Goal: Task Accomplishment & Management: Use online tool/utility

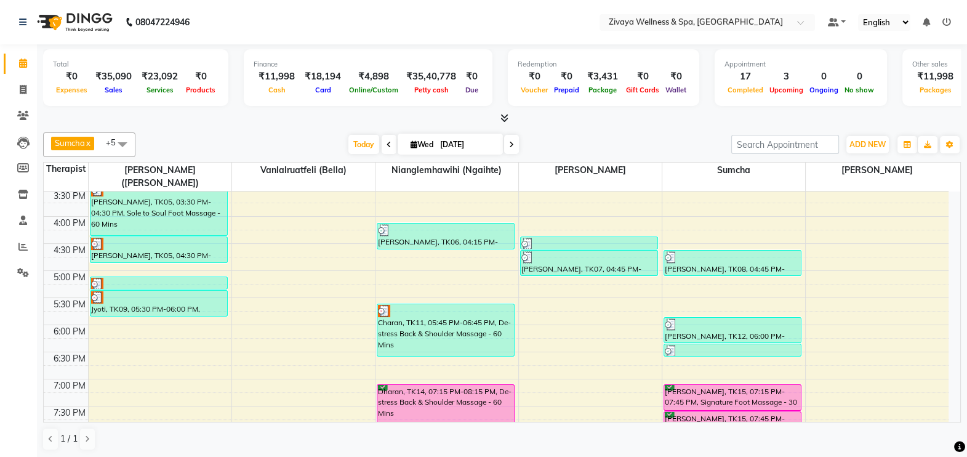
scroll to position [840, 0]
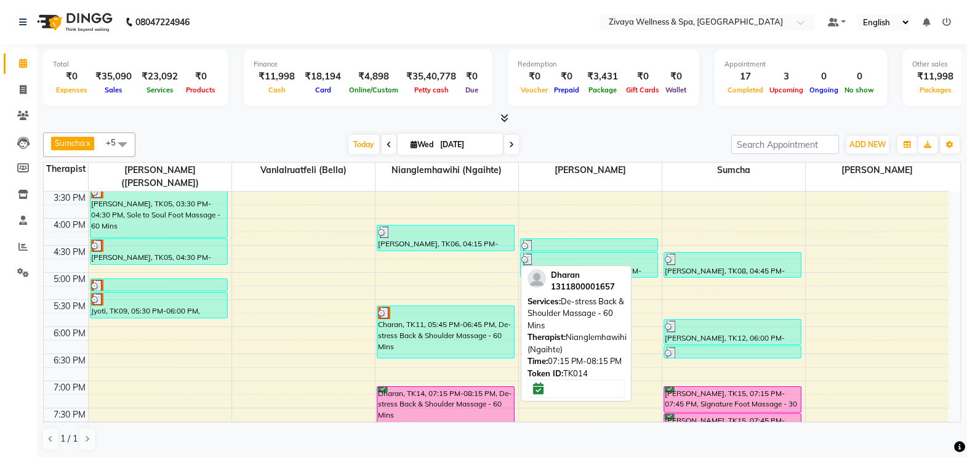
click at [432, 397] on div "Dharan, TK14, 07:15 PM-08:15 PM, De-stress Back & Shoulder Massage - 60 Mins" at bounding box center [445, 413] width 137 height 52
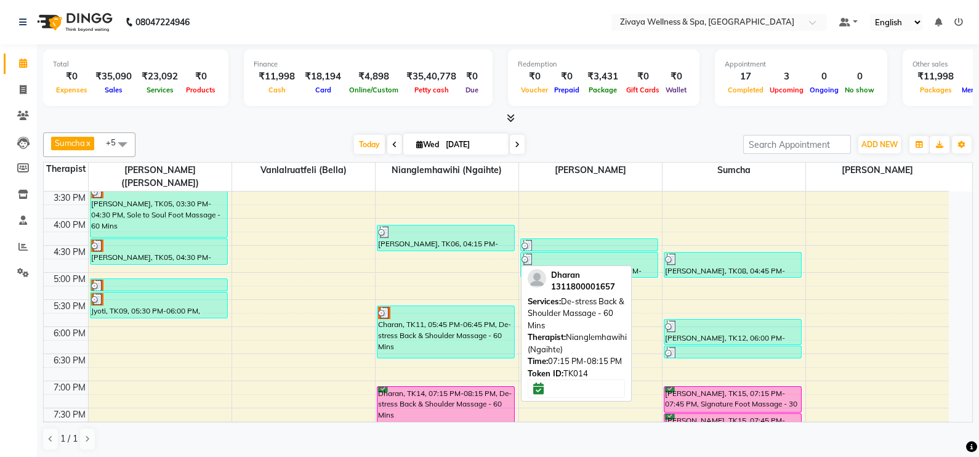
select select "6"
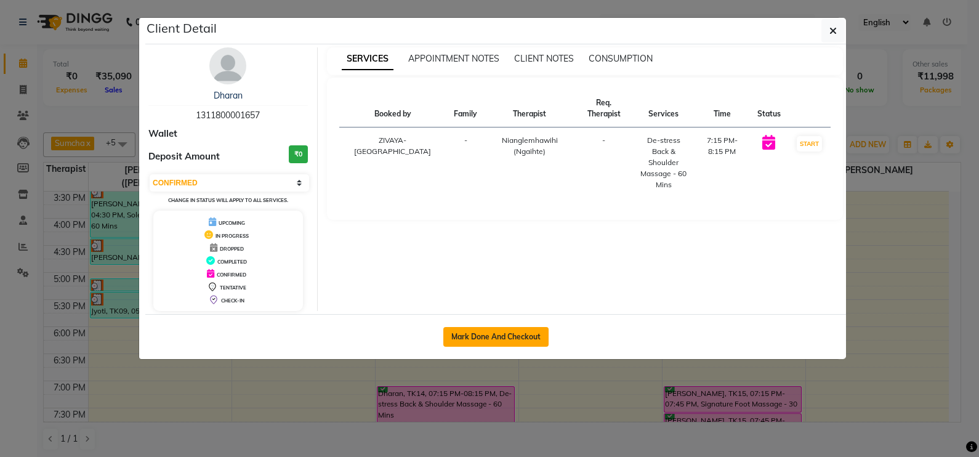
click at [482, 341] on button "Mark Done And Checkout" at bounding box center [495, 337] width 105 height 20
select select "service"
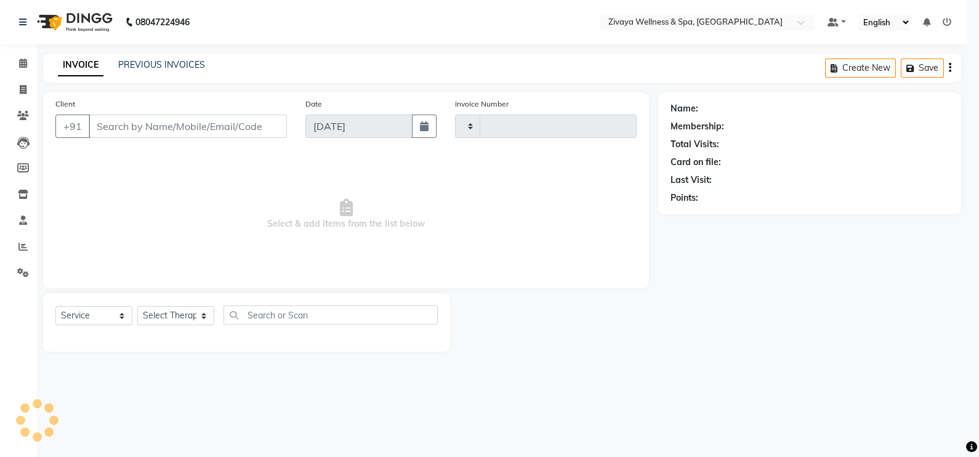
type input "2009"
select select "3"
select select "7072"
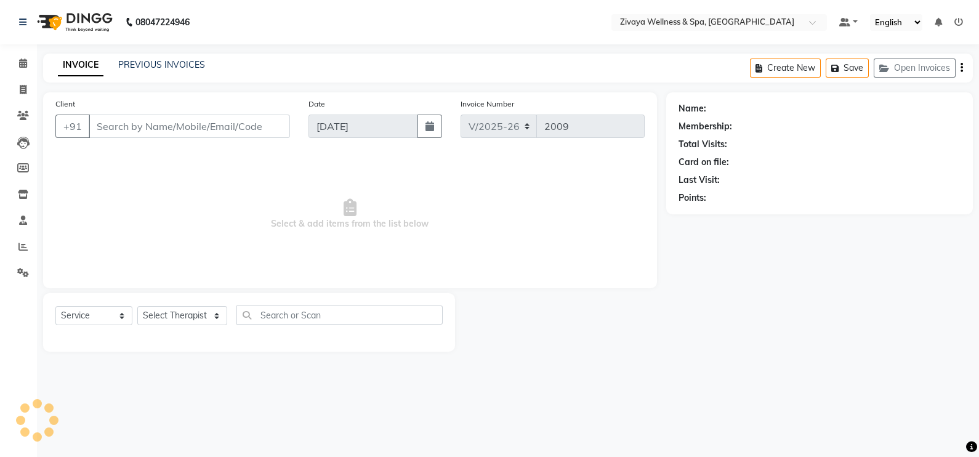
type input "1311800001657"
select select "58858"
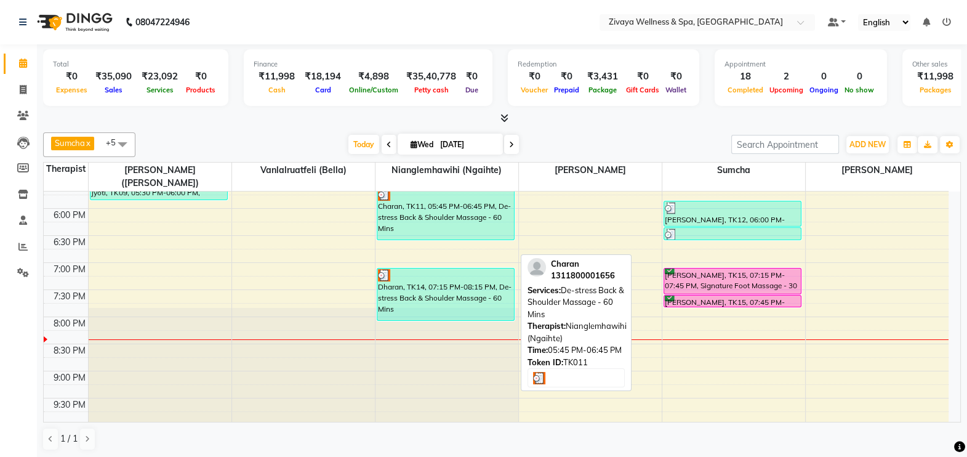
scroll to position [959, 0]
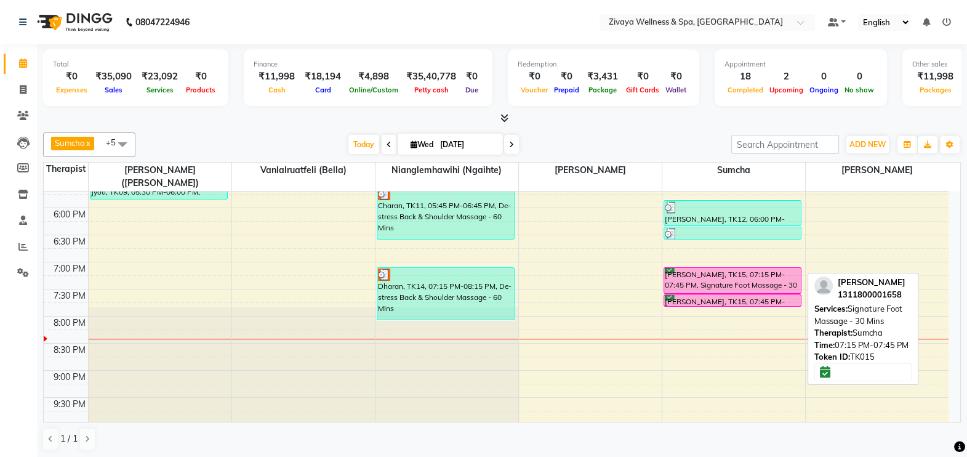
click at [674, 275] on div "[PERSON_NAME], TK15, 07:15 PM-07:45 PM, Signature Foot Massage - 30 Mins" at bounding box center [732, 280] width 137 height 25
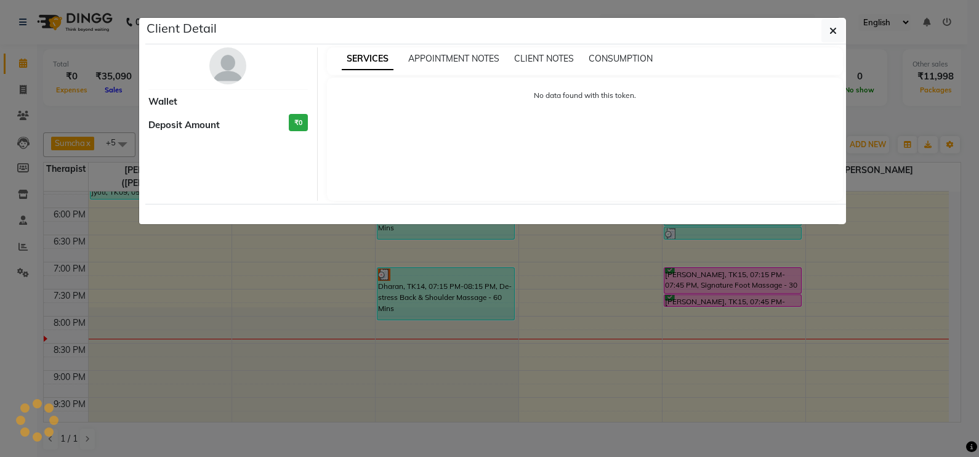
select select "6"
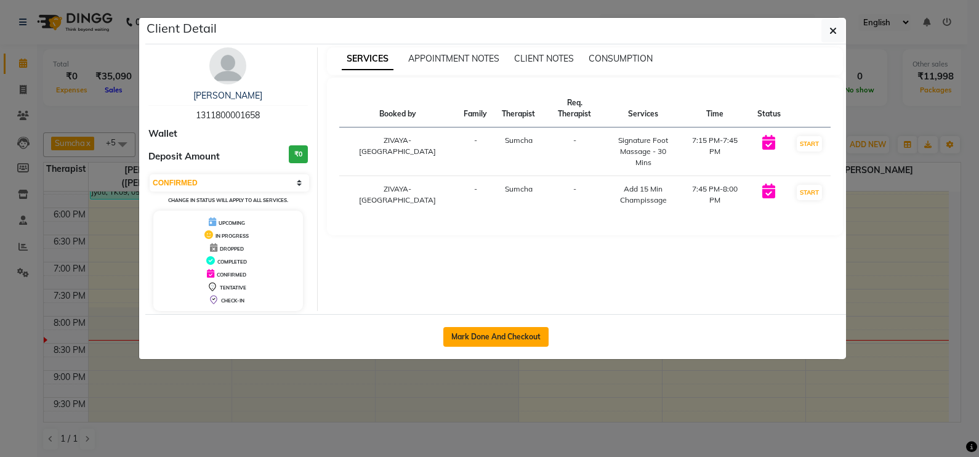
click at [525, 336] on button "Mark Done And Checkout" at bounding box center [495, 337] width 105 height 20
select select "7072"
select select "service"
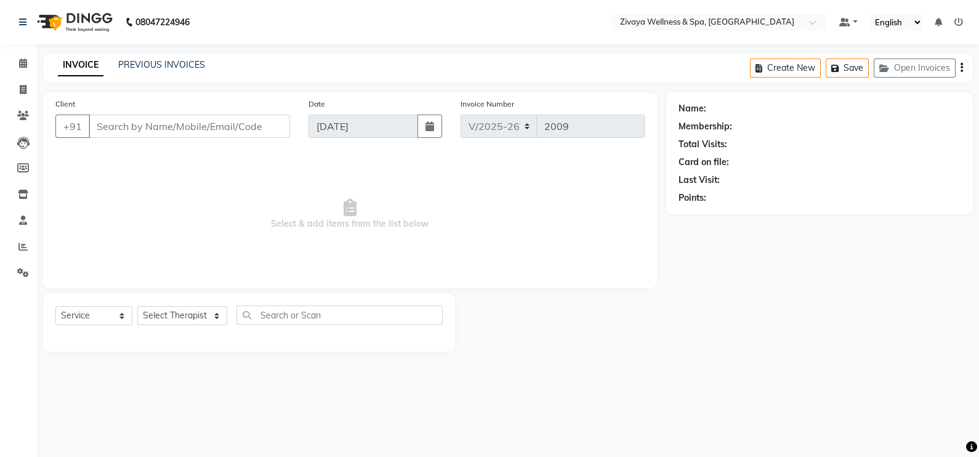
type input "1311800001658"
select select "63085"
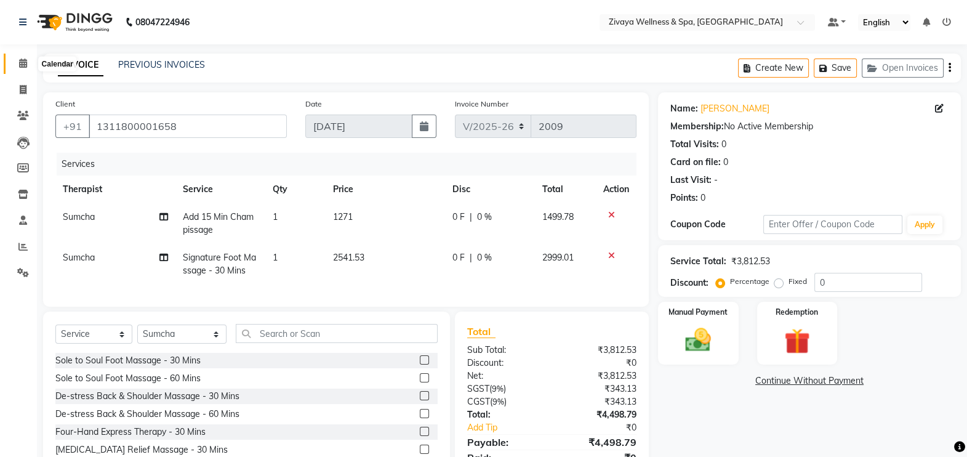
click at [20, 65] on icon at bounding box center [23, 63] width 8 height 9
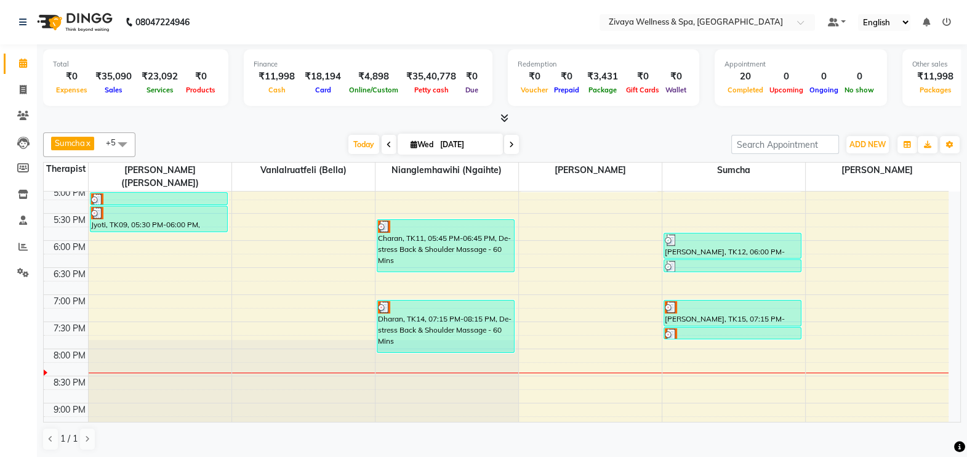
scroll to position [823, 0]
